Goal: Task Accomplishment & Management: Manage account settings

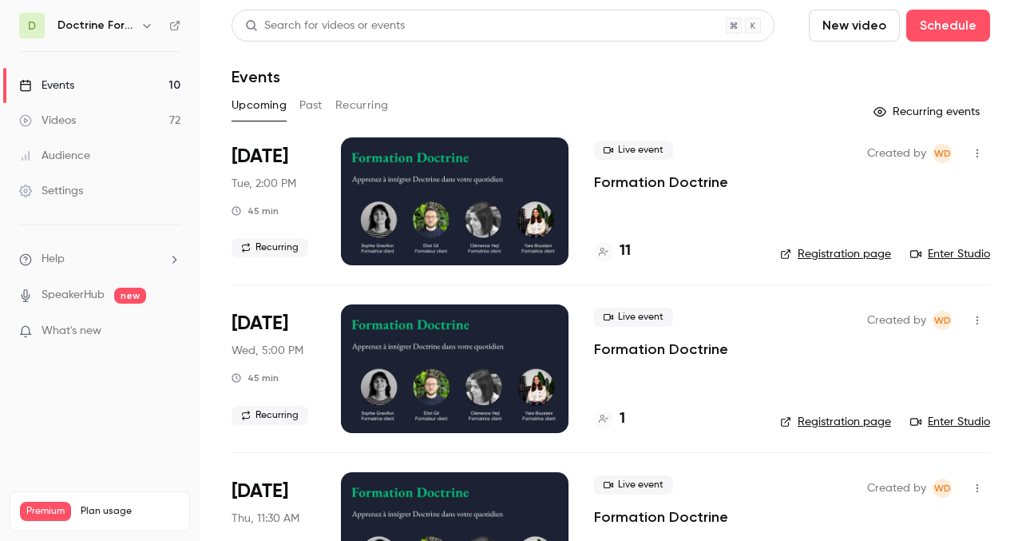
click at [56, 186] on div "Settings" at bounding box center [51, 191] width 64 height 16
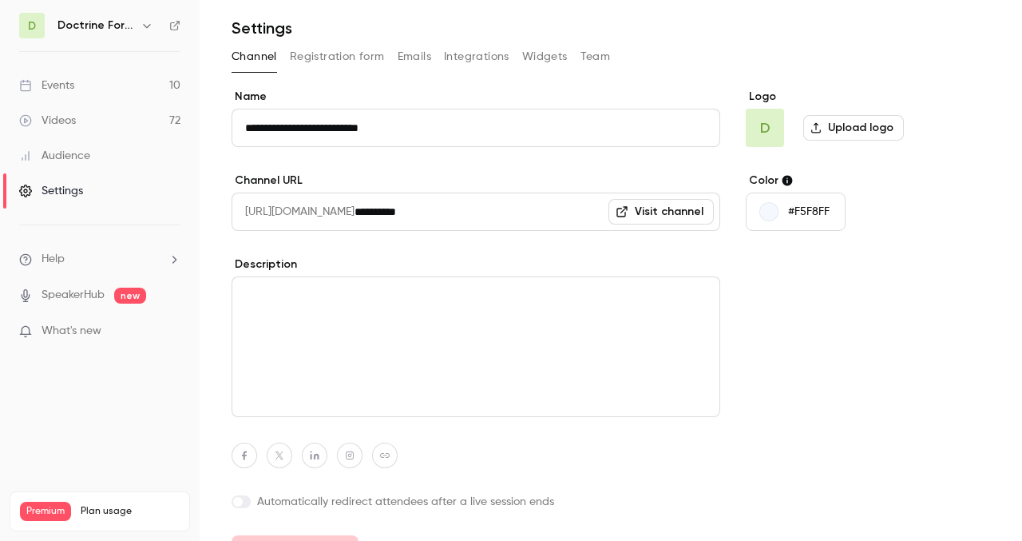
scroll to position [50, 0]
click at [405, 50] on button "Emails" at bounding box center [415, 56] width 34 height 26
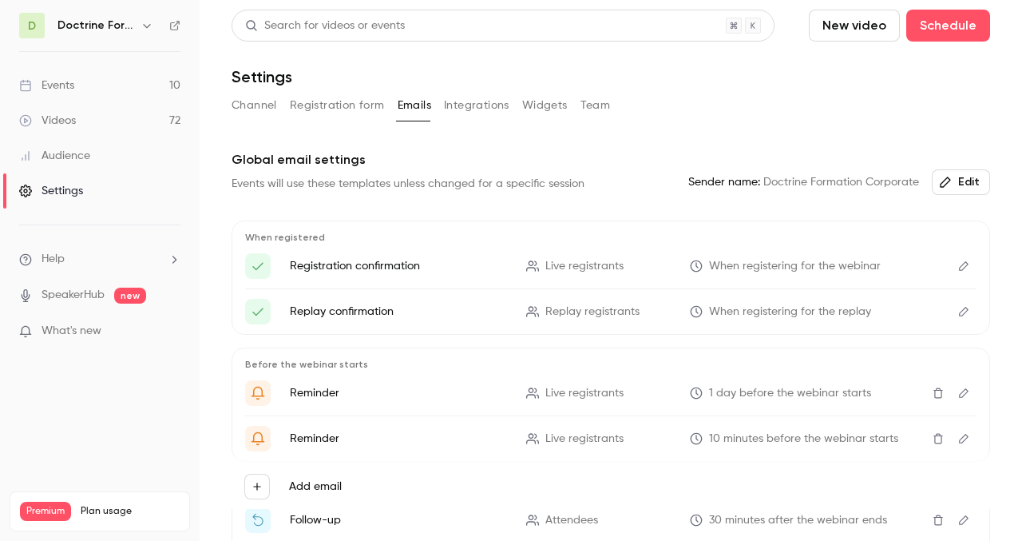
click at [476, 102] on button "Integrations" at bounding box center [476, 106] width 65 height 26
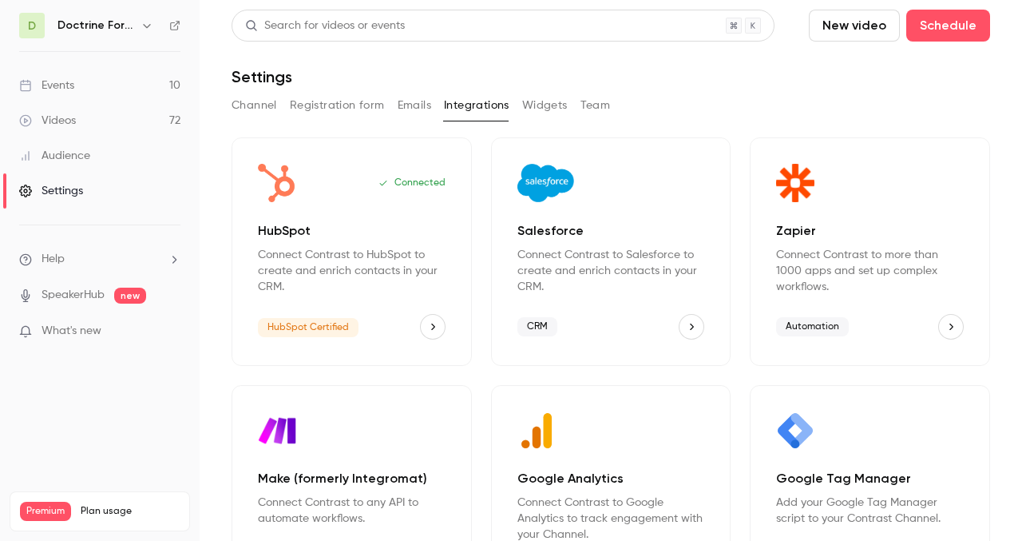
click at [540, 105] on button "Widgets" at bounding box center [545, 106] width 46 height 26
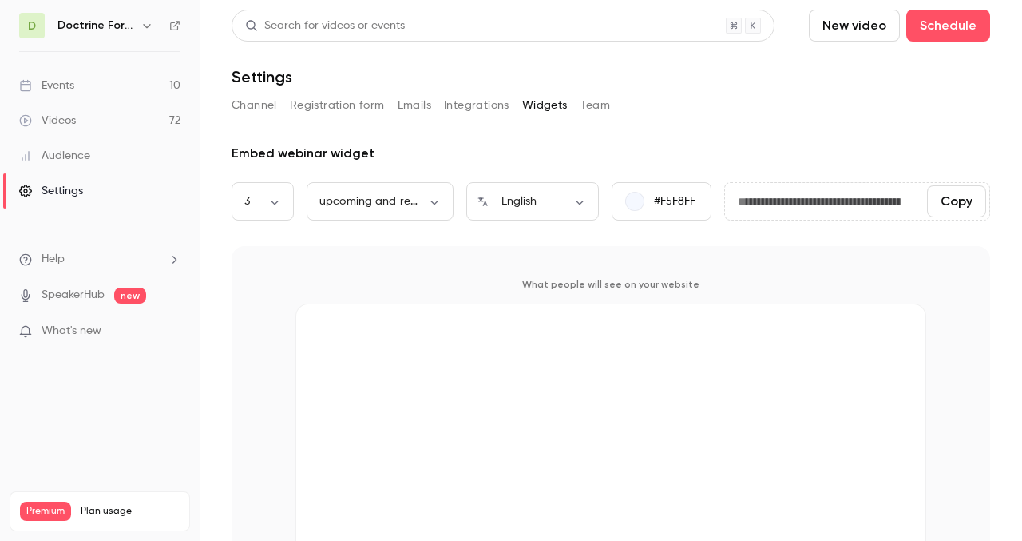
click at [597, 105] on button "Team" at bounding box center [596, 106] width 30 height 26
